Goal: Task Accomplishment & Management: Complete application form

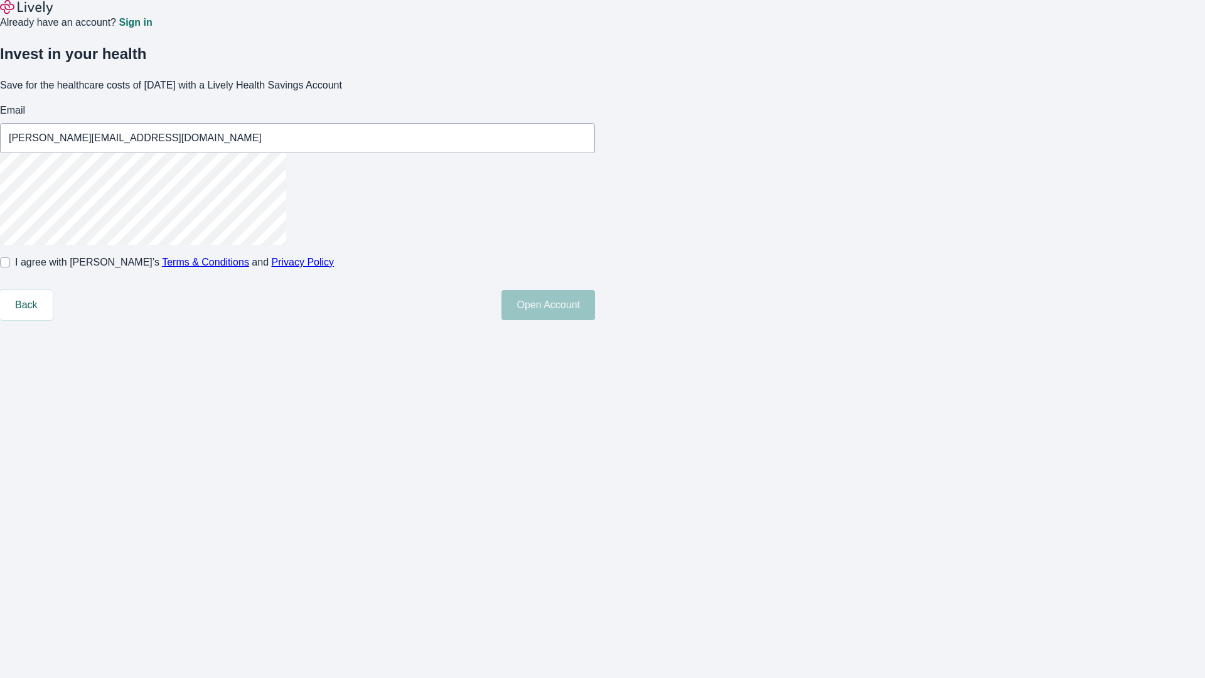
click at [10, 267] on input "I agree with Lively’s Terms & Conditions and Privacy Policy" at bounding box center [5, 262] width 10 height 10
checkbox input "true"
click at [595, 320] on button "Open Account" at bounding box center [547, 305] width 93 height 30
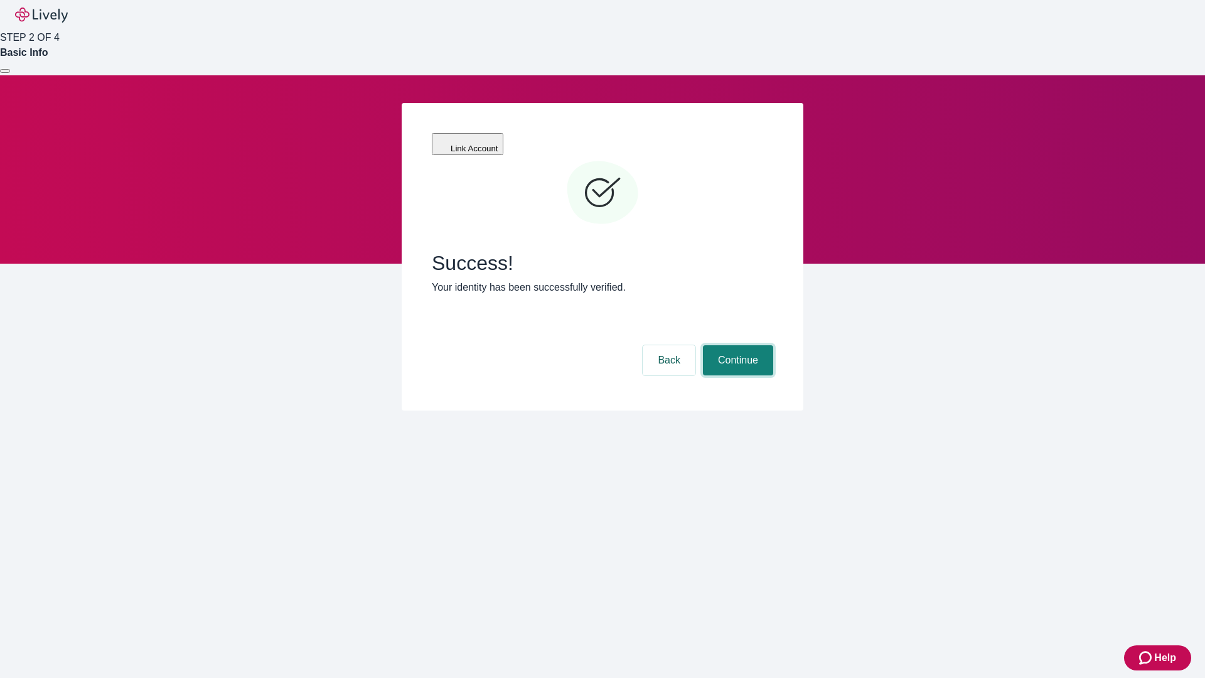
click at [736, 345] on button "Continue" at bounding box center [738, 360] width 70 height 30
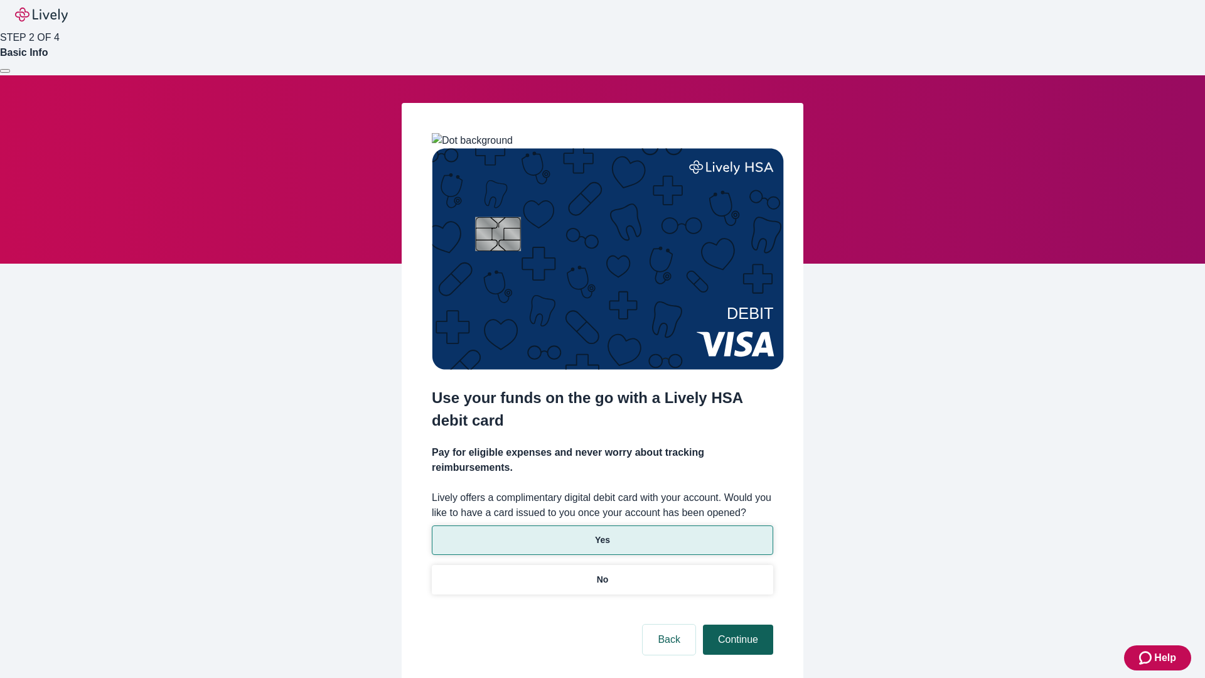
click at [602, 533] on p "Yes" at bounding box center [602, 539] width 15 height 13
click at [736, 624] on button "Continue" at bounding box center [738, 639] width 70 height 30
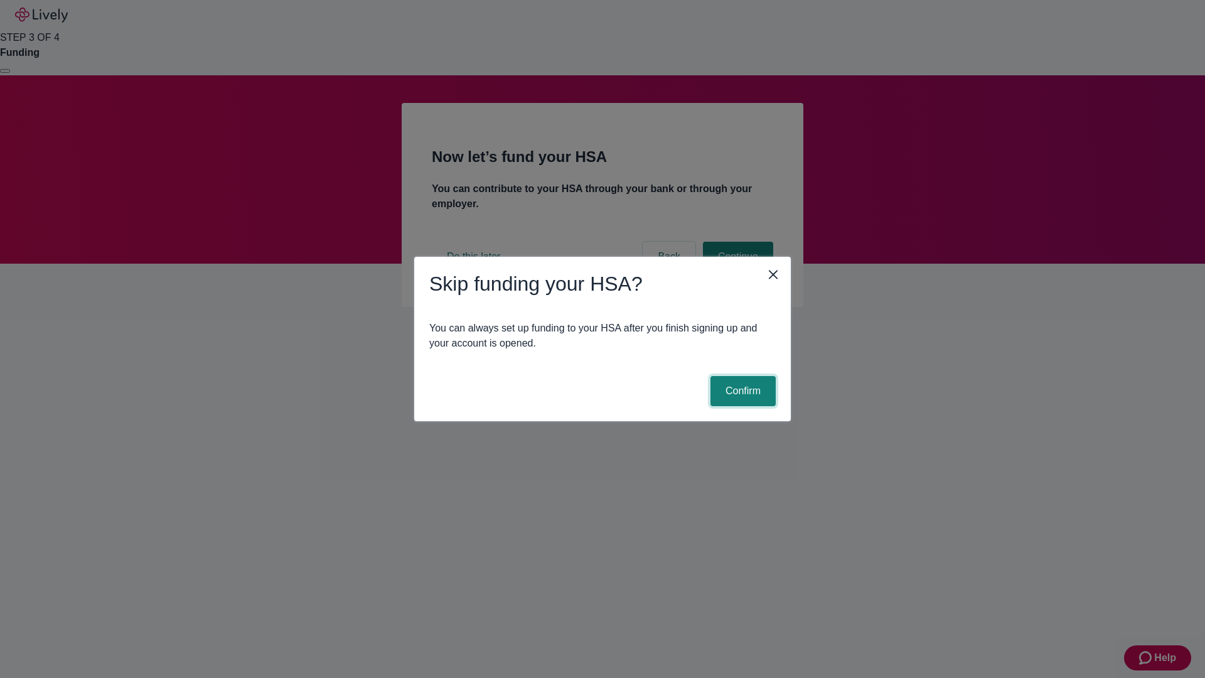
click at [741, 391] on button "Confirm" at bounding box center [742, 391] width 65 height 30
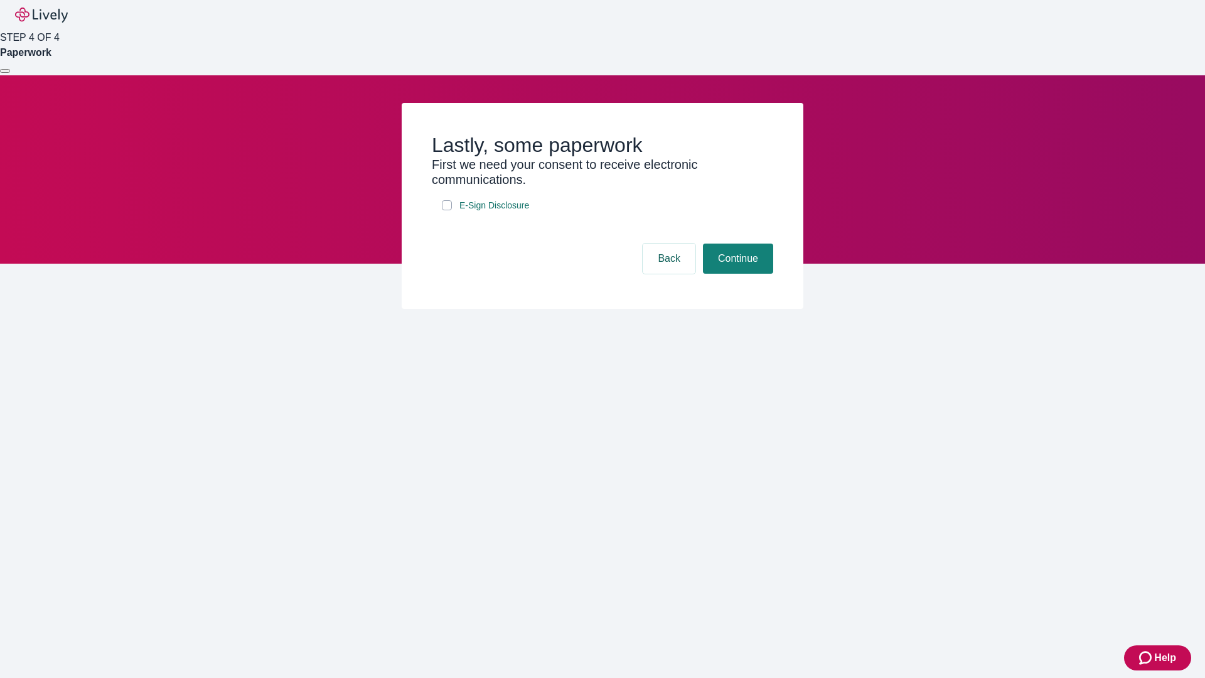
click at [447, 210] on input "E-Sign Disclosure" at bounding box center [447, 205] width 10 height 10
checkbox input "true"
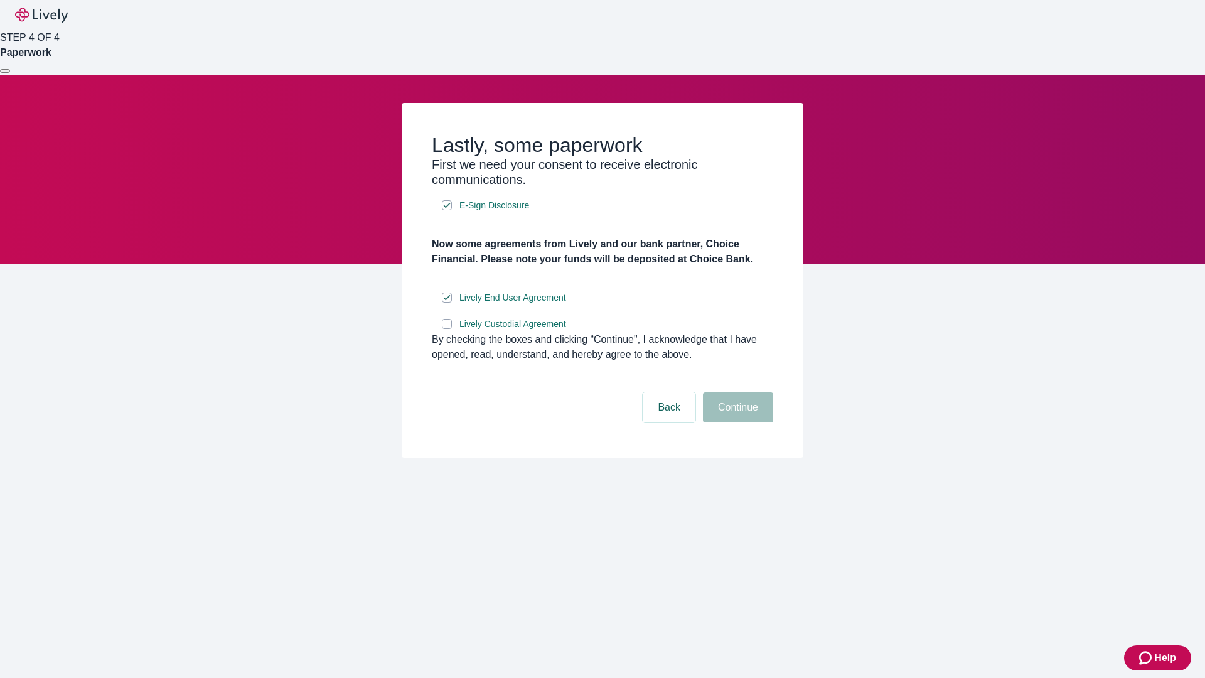
click at [447, 329] on input "Lively Custodial Agreement" at bounding box center [447, 324] width 10 height 10
checkbox input "true"
click at [736, 422] on button "Continue" at bounding box center [738, 407] width 70 height 30
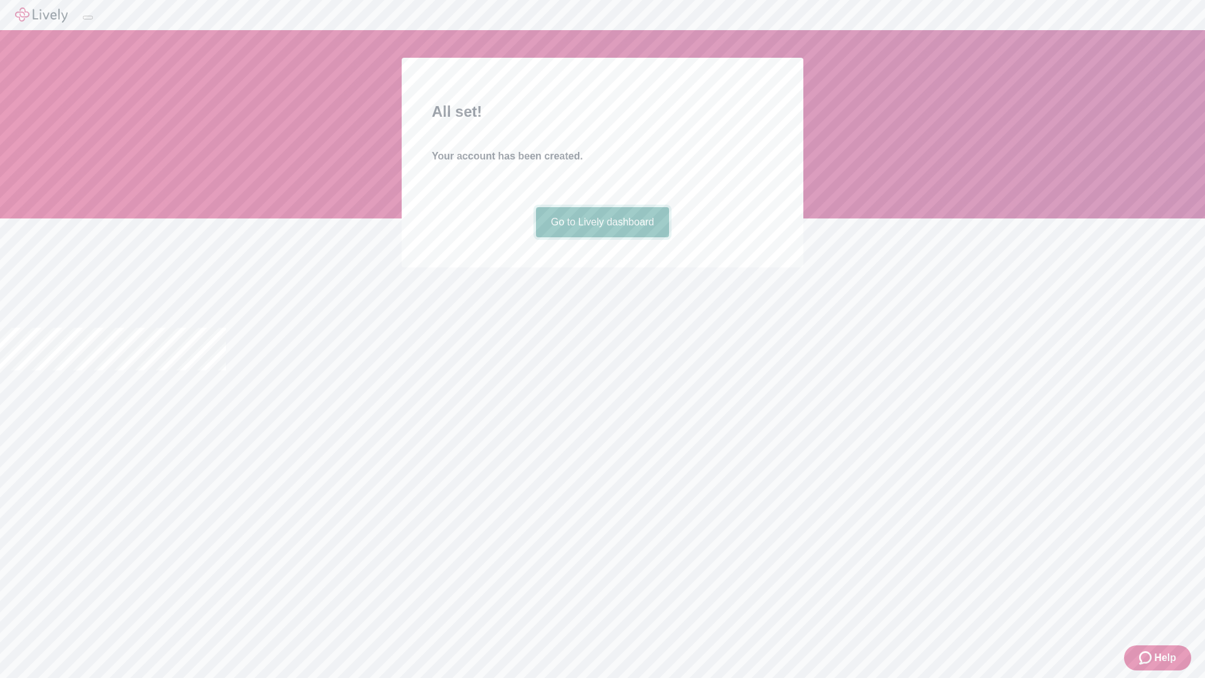
click at [602, 237] on link "Go to Lively dashboard" at bounding box center [603, 222] width 134 height 30
